Goal: Task Accomplishment & Management: Use online tool/utility

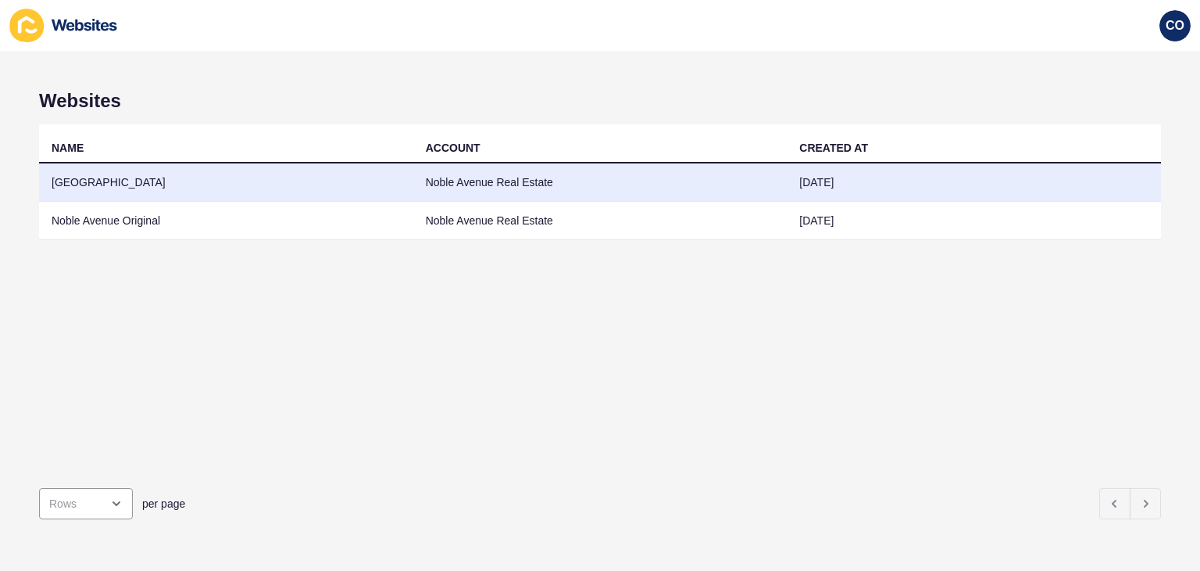
click at [304, 188] on td "[GEOGRAPHIC_DATA]" at bounding box center [226, 182] width 374 height 38
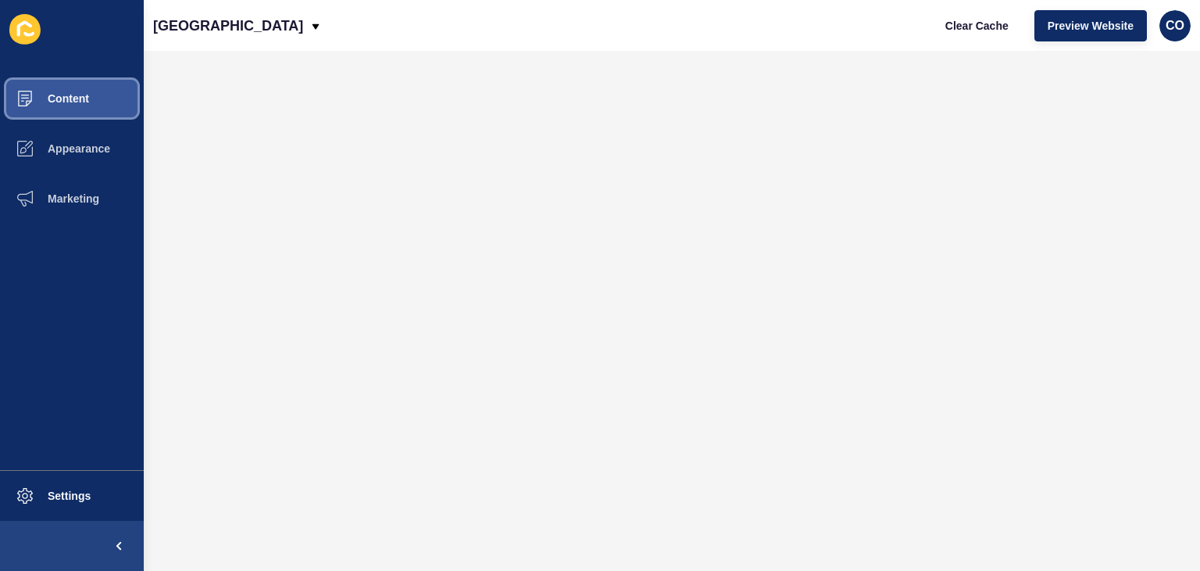
click at [105, 97] on button "Content" at bounding box center [72, 98] width 144 height 50
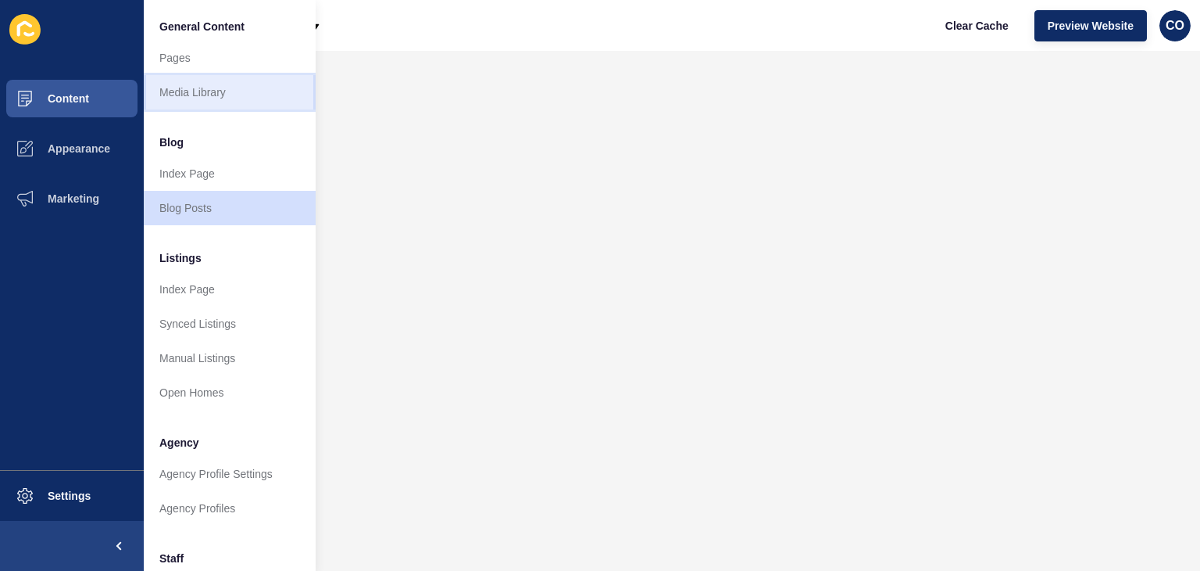
click at [163, 88] on link "Media Library" at bounding box center [230, 92] width 172 height 34
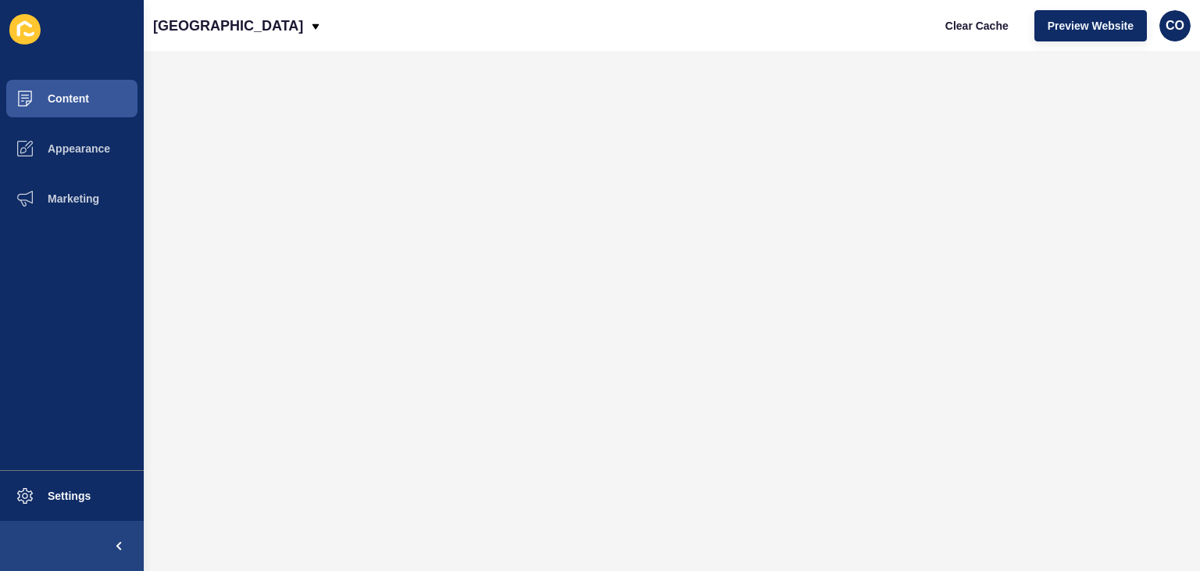
click at [437, 27] on div "[GEOGRAPHIC_DATA] Clear Cache Preview Website CO" at bounding box center [672, 25] width 1057 height 51
click at [103, 104] on button "Content" at bounding box center [72, 98] width 144 height 50
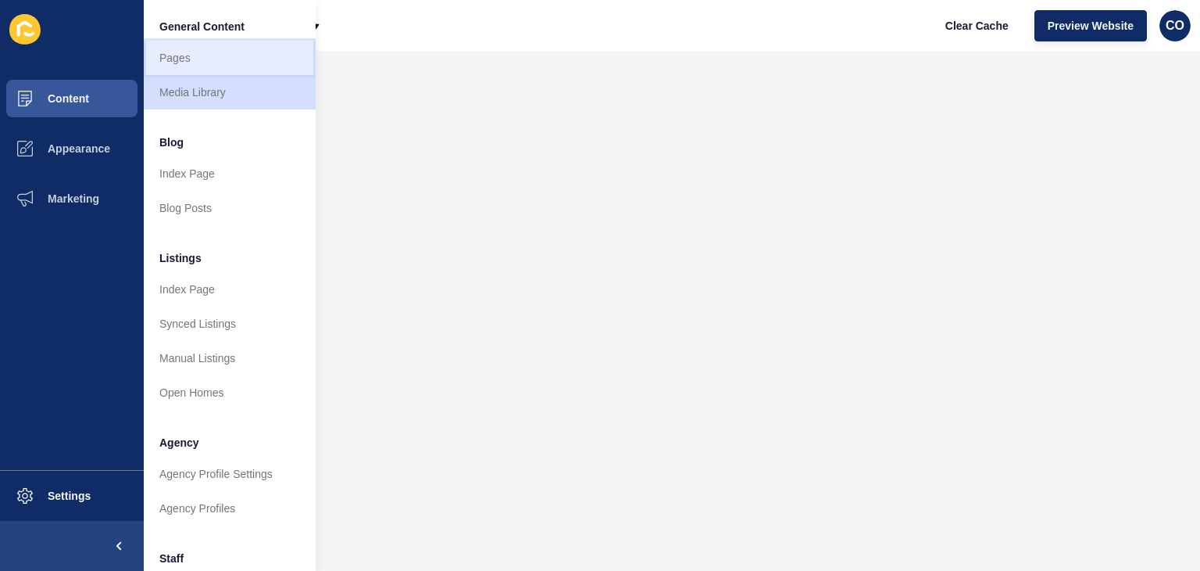
click at [207, 56] on link "Pages" at bounding box center [230, 58] width 172 height 34
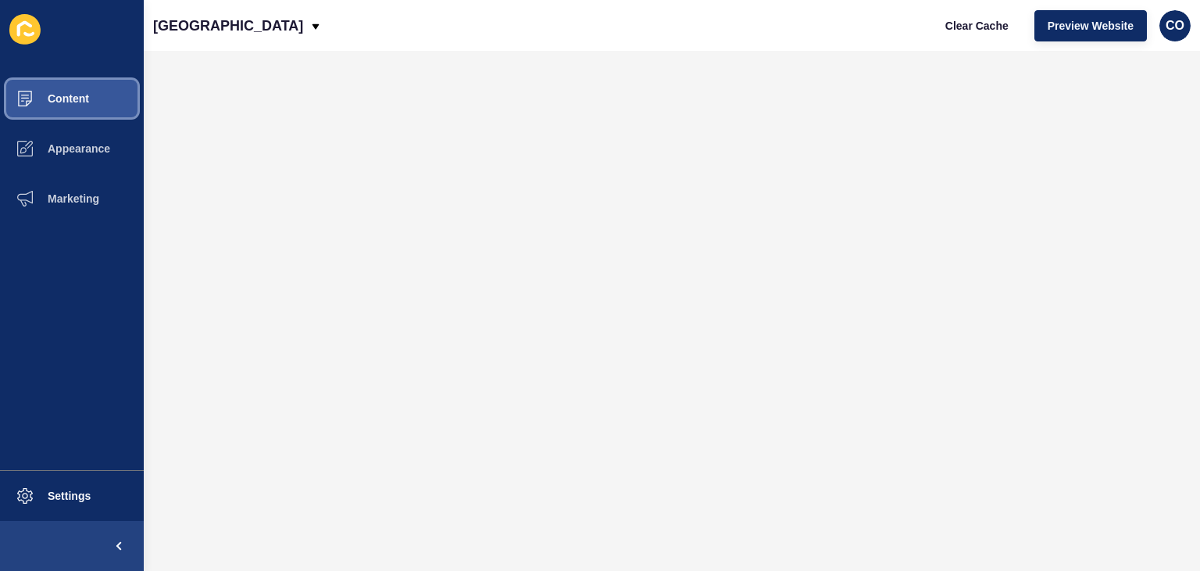
click at [95, 93] on button "Content" at bounding box center [72, 98] width 144 height 50
click at [84, 94] on span "Content" at bounding box center [43, 98] width 91 height 13
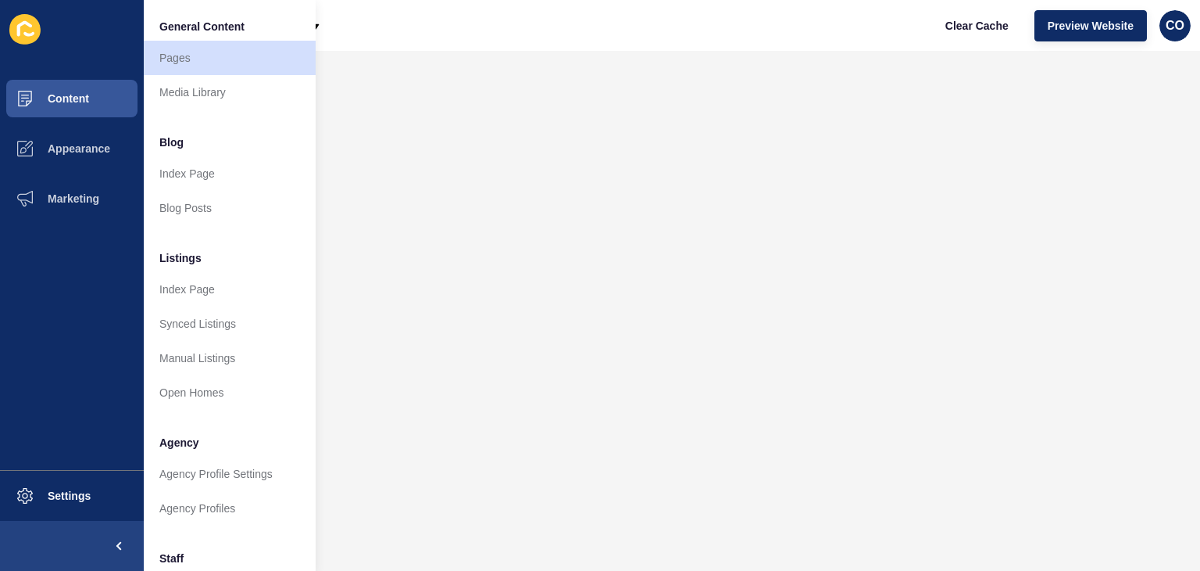
click at [494, 41] on div "[GEOGRAPHIC_DATA] Clear Cache Preview Website CO" at bounding box center [672, 25] width 1057 height 51
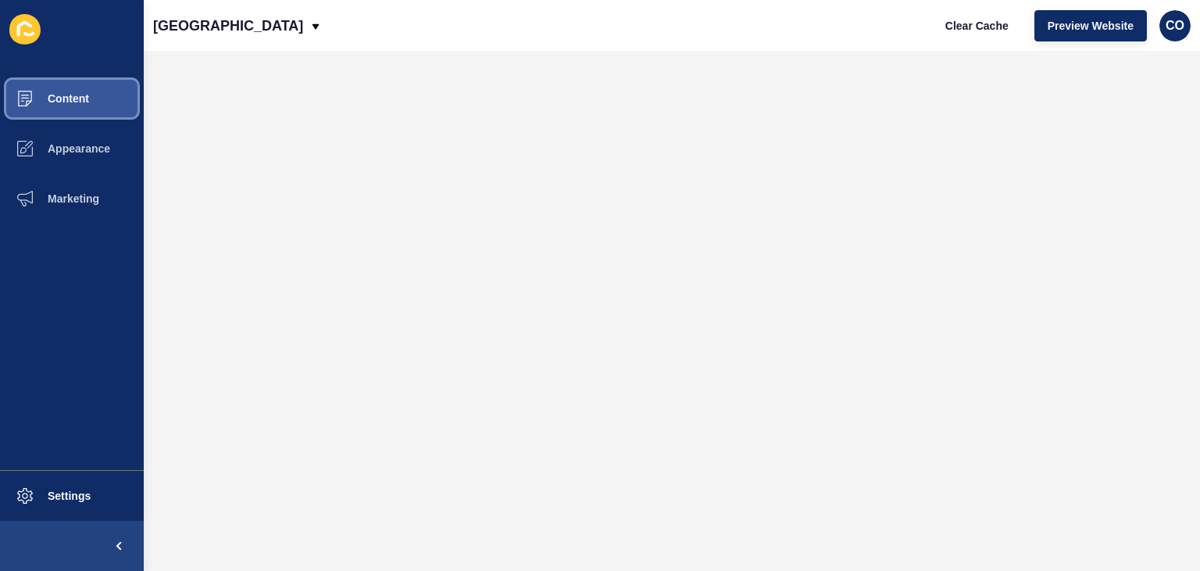
click at [82, 98] on span "Content" at bounding box center [43, 98] width 91 height 13
click at [94, 101] on button "Content" at bounding box center [72, 98] width 144 height 50
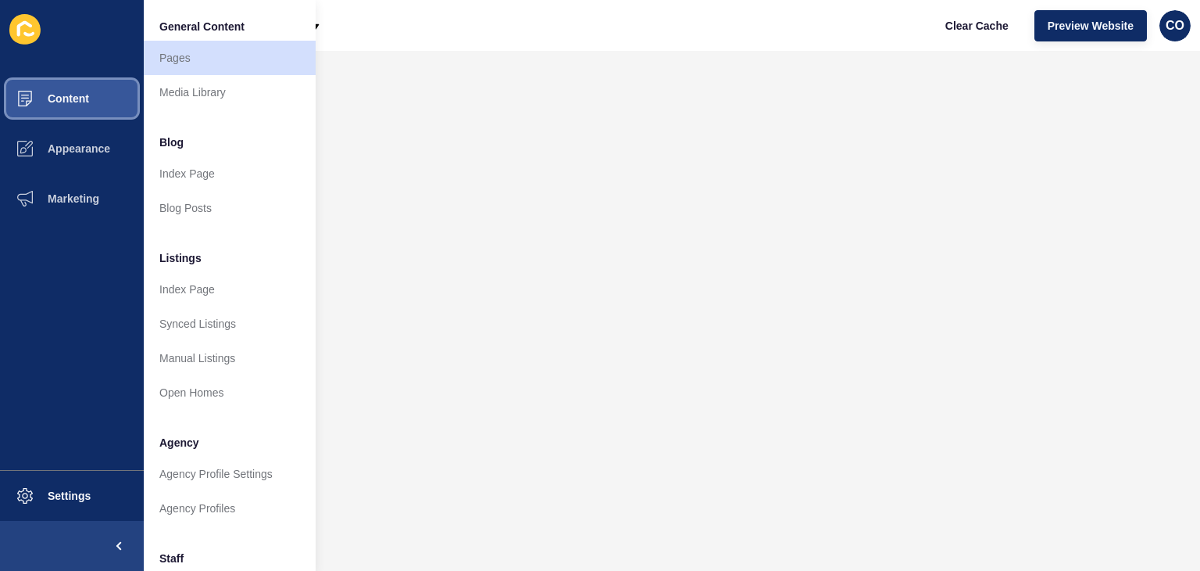
click at [103, 106] on button "Content" at bounding box center [72, 98] width 144 height 50
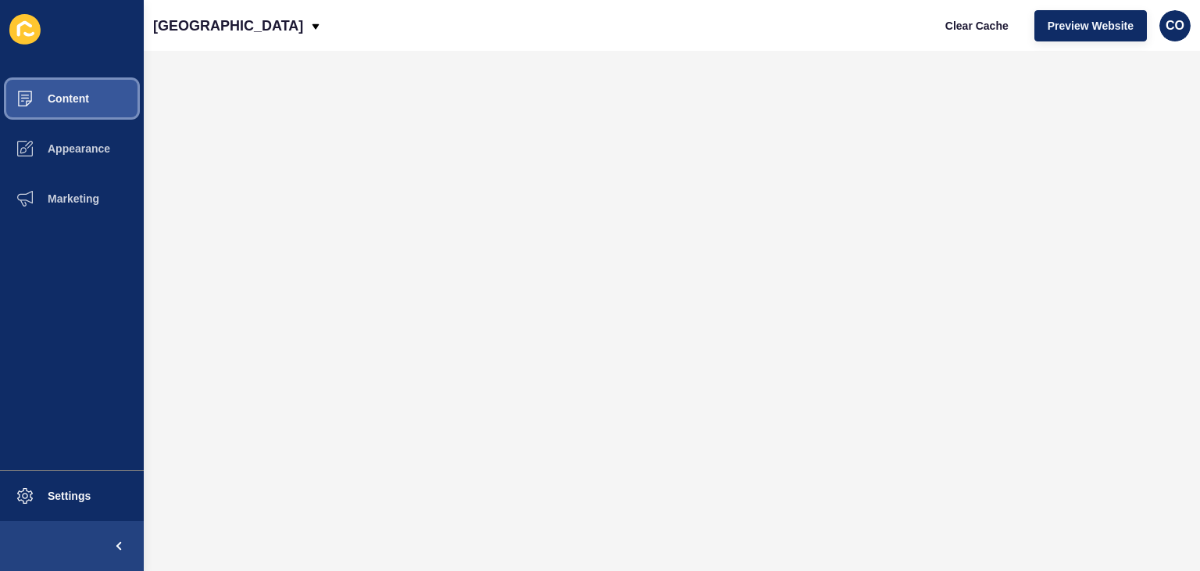
click at [109, 107] on button "Content" at bounding box center [72, 98] width 144 height 50
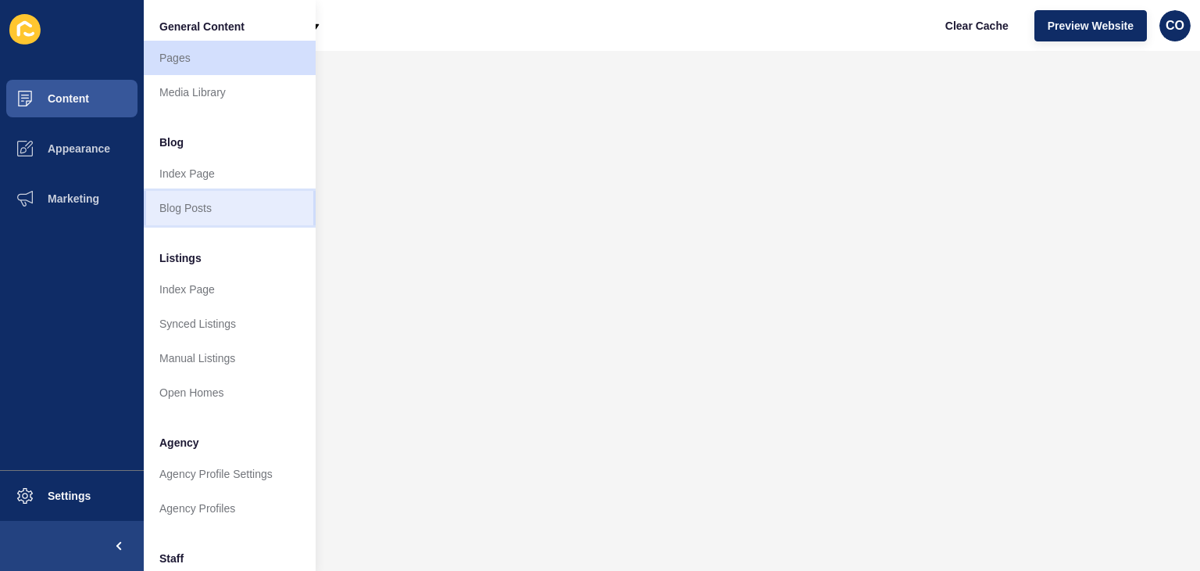
click at [201, 213] on link "Blog Posts" at bounding box center [230, 208] width 172 height 34
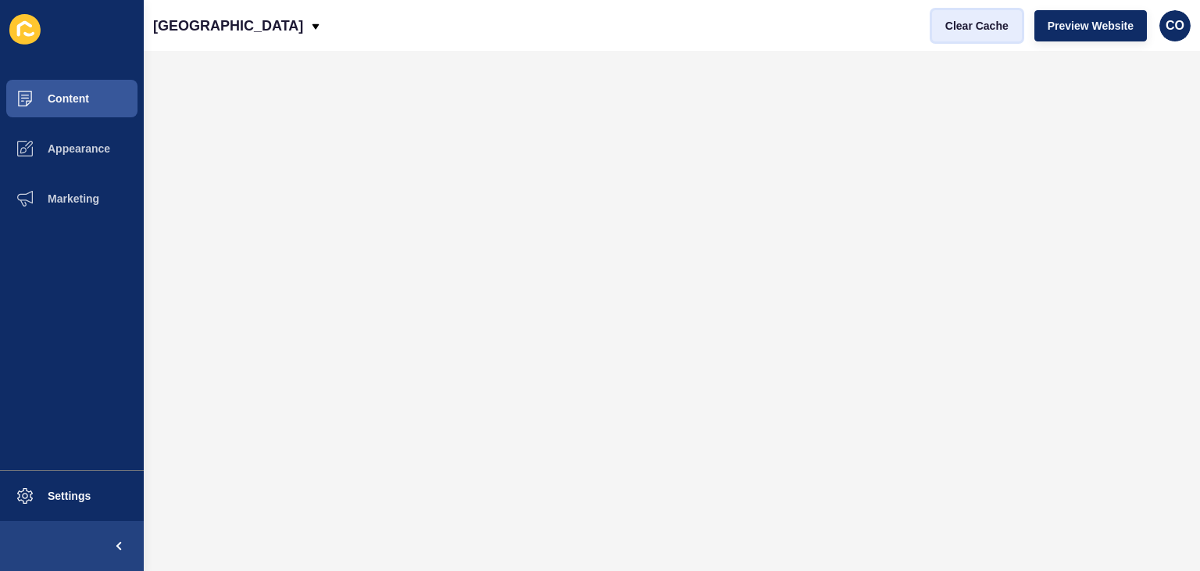
click at [966, 30] on span "Clear Cache" at bounding box center [977, 26] width 63 height 16
click at [964, 29] on span "Clear Cache" at bounding box center [977, 26] width 63 height 16
click at [1081, 31] on span "Preview Website" at bounding box center [1091, 26] width 86 height 16
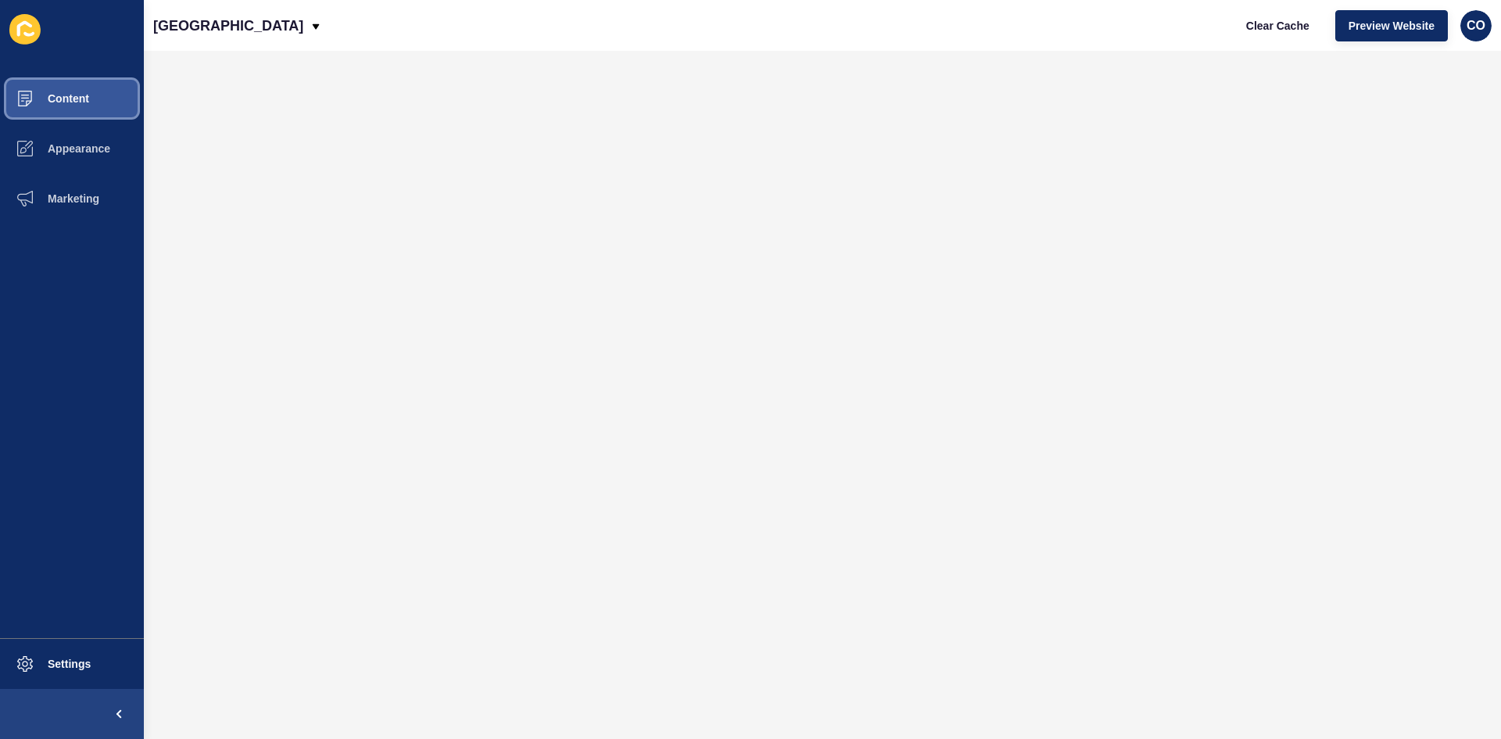
click at [77, 102] on span "Content" at bounding box center [43, 98] width 91 height 13
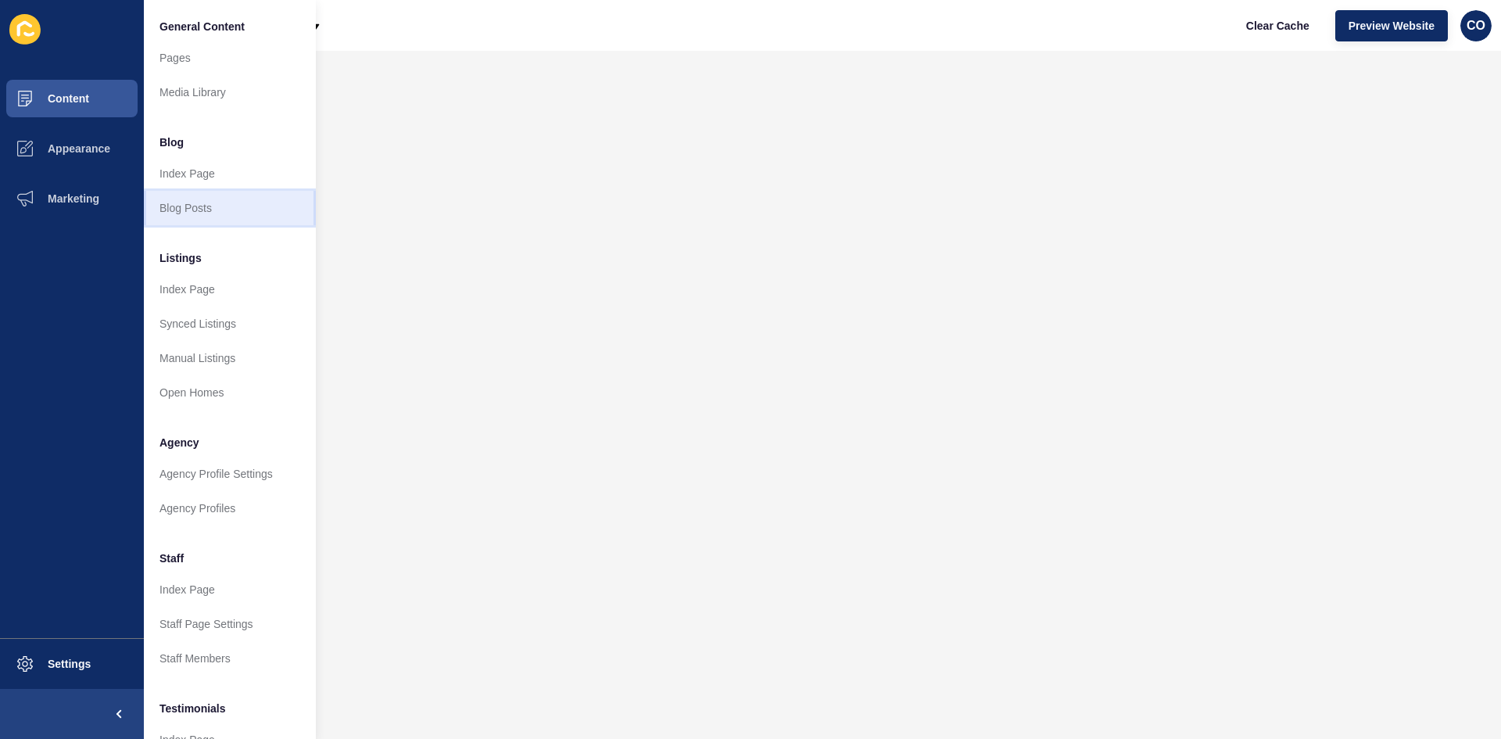
click at [166, 212] on link "Blog Posts" at bounding box center [230, 208] width 172 height 34
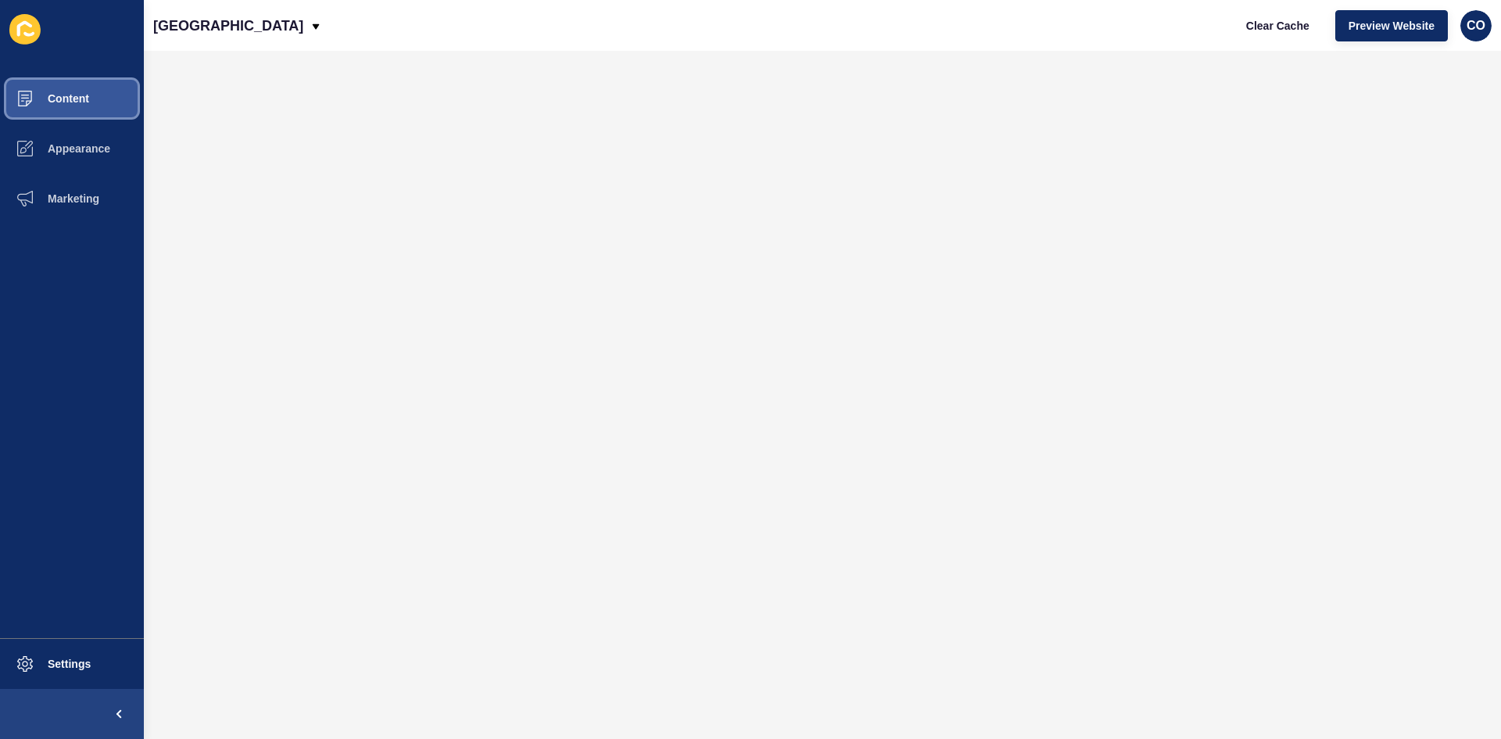
click at [76, 99] on span "Content" at bounding box center [43, 98] width 91 height 13
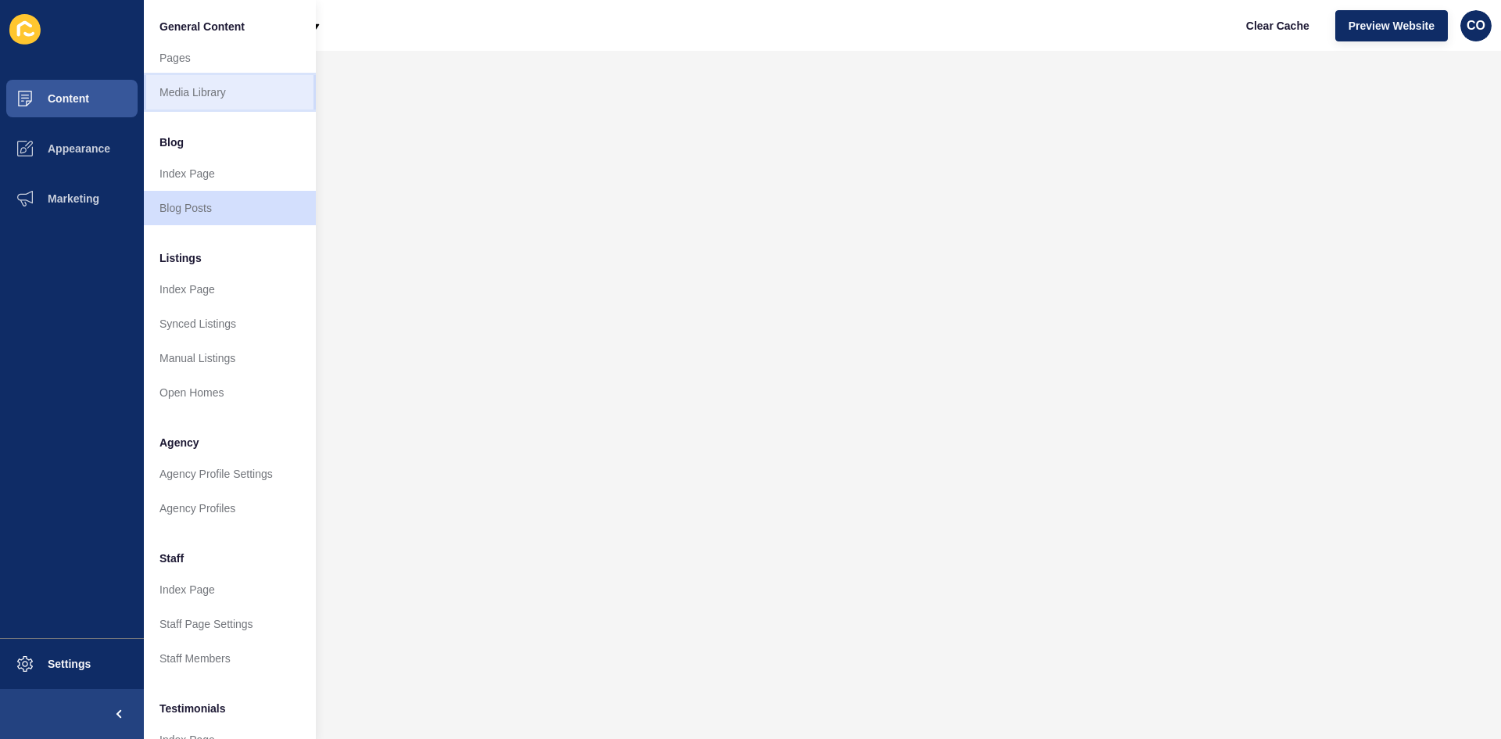
click at [199, 88] on link "Media Library" at bounding box center [230, 92] width 172 height 34
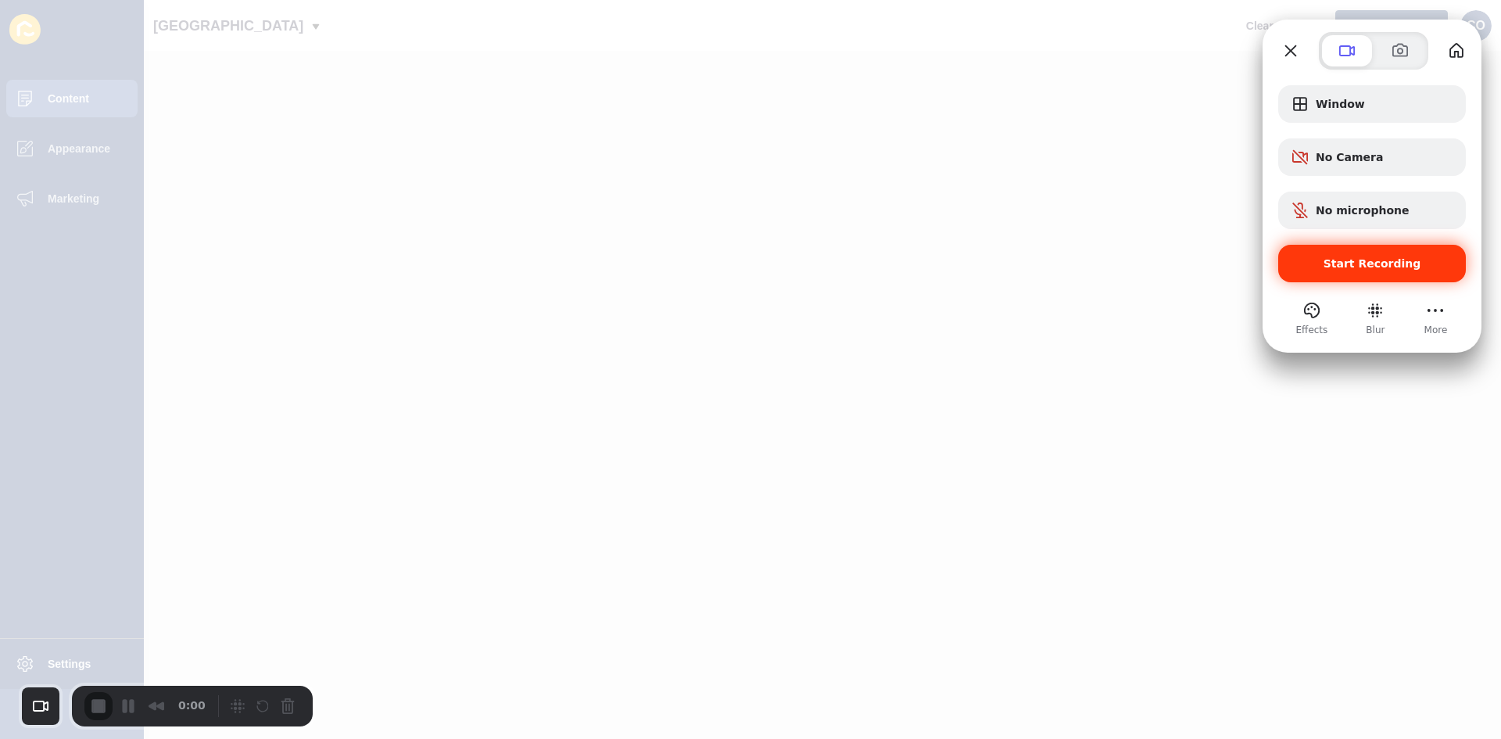
click at [1200, 267] on span "Start Recording" at bounding box center [1372, 263] width 98 height 13
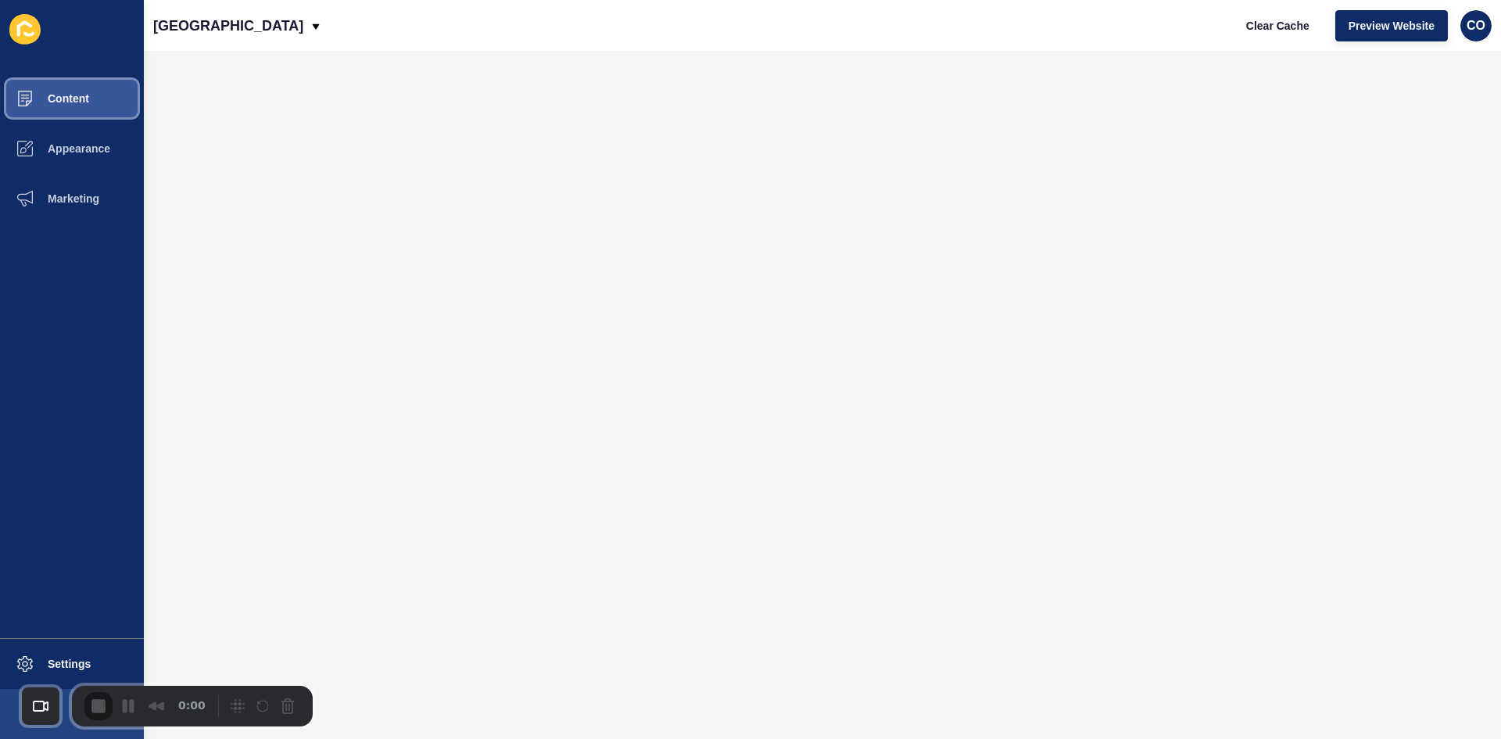
click at [82, 112] on button "Content" at bounding box center [72, 98] width 144 height 50
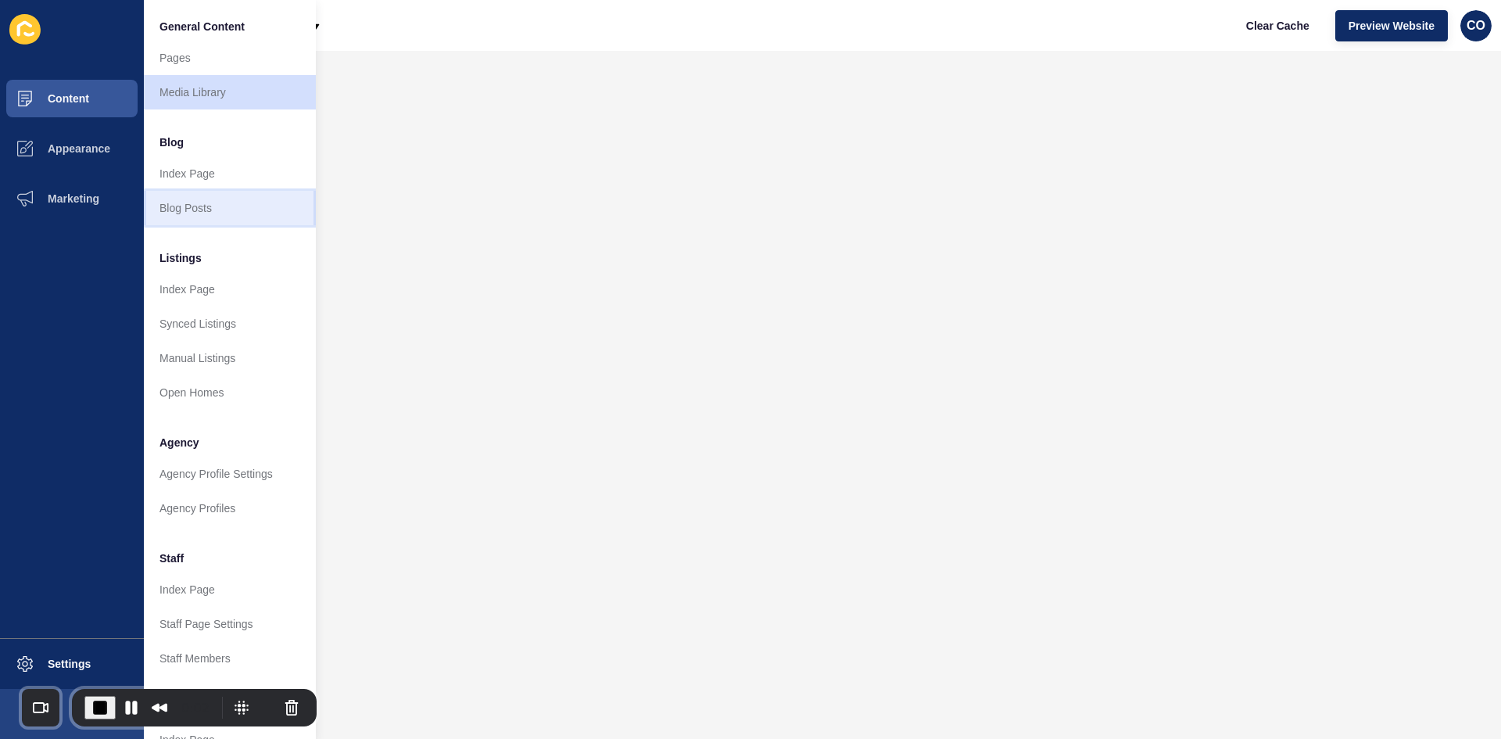
click at [206, 209] on link "Blog Posts" at bounding box center [230, 208] width 172 height 34
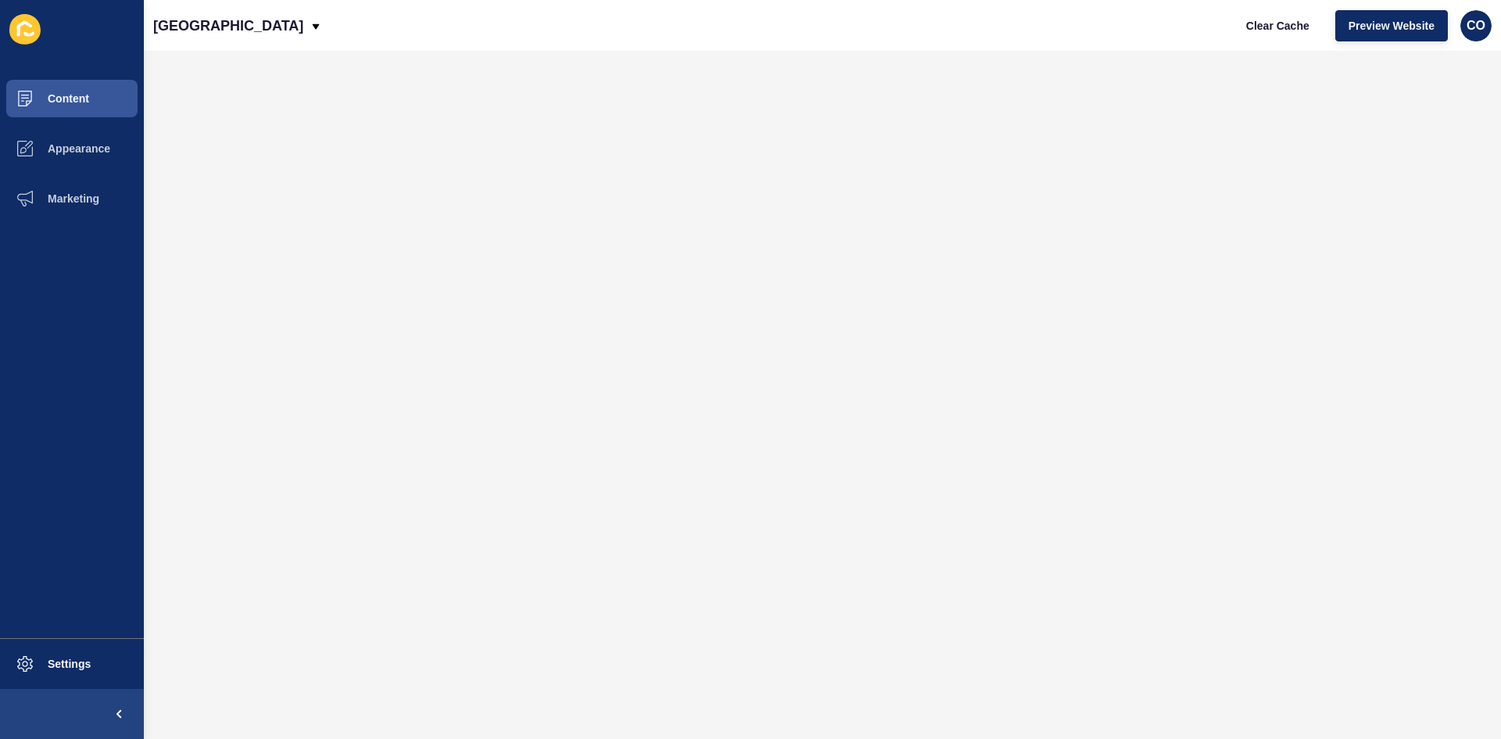
click at [599, 23] on div "[GEOGRAPHIC_DATA] Clear Cache Preview Website CO" at bounding box center [822, 25] width 1357 height 51
click at [1200, 31] on span "Clear Cache" at bounding box center [1277, 26] width 63 height 16
click at [1200, 29] on span "Clear Cache" at bounding box center [1277, 26] width 63 height 16
click at [1200, 24] on span "Preview Website" at bounding box center [1391, 26] width 86 height 16
